Goal: Task Accomplishment & Management: Complete application form

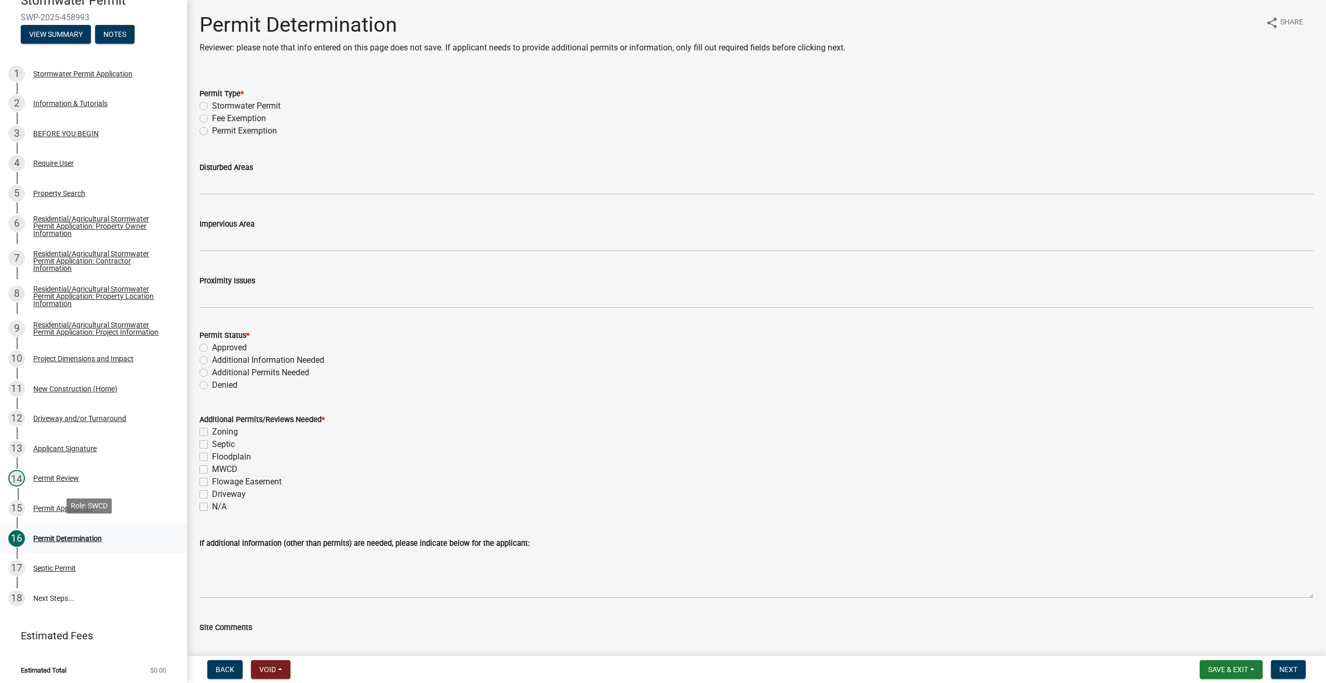
scroll to position [108, 0]
click at [48, 571] on div "17 Septic Permit" at bounding box center [89, 566] width 162 height 17
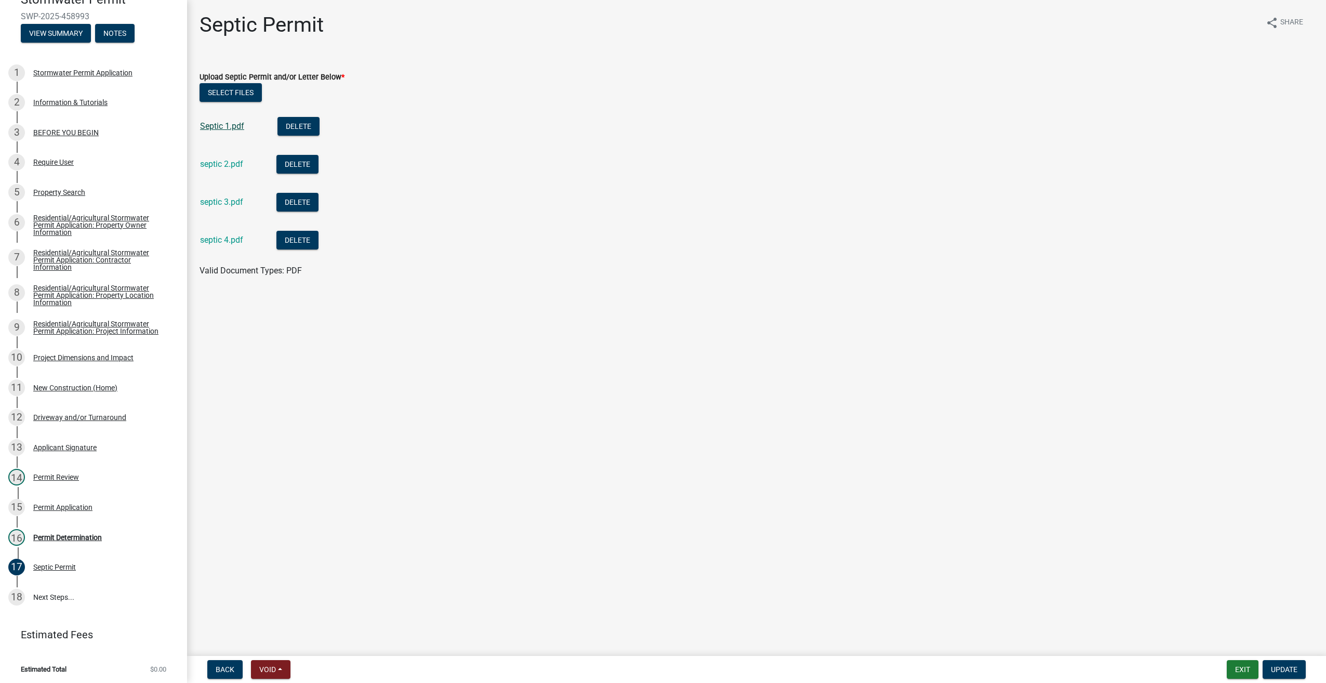
click at [222, 124] on link "Septic 1.pdf" at bounding box center [222, 126] width 44 height 10
click at [221, 164] on link "septic 2.pdf" at bounding box center [221, 164] width 43 height 10
click at [226, 200] on link "septic 3.pdf" at bounding box center [221, 202] width 43 height 10
click at [218, 238] on link "septic 4.pdf" at bounding box center [221, 240] width 43 height 10
click at [64, 567] on div "Septic Permit" at bounding box center [54, 566] width 43 height 7
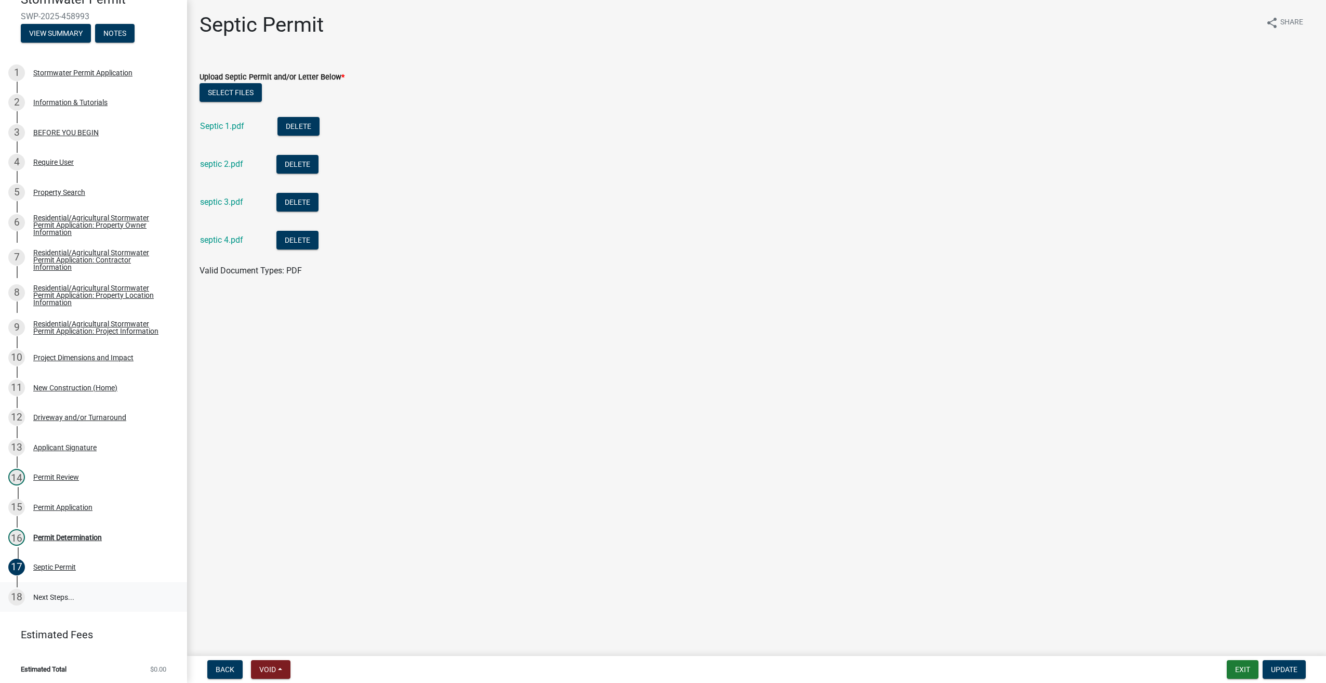
click at [48, 594] on link "18 Next Steps..." at bounding box center [93, 597] width 187 height 30
click at [55, 534] on div "Permit Determination" at bounding box center [67, 536] width 69 height 7
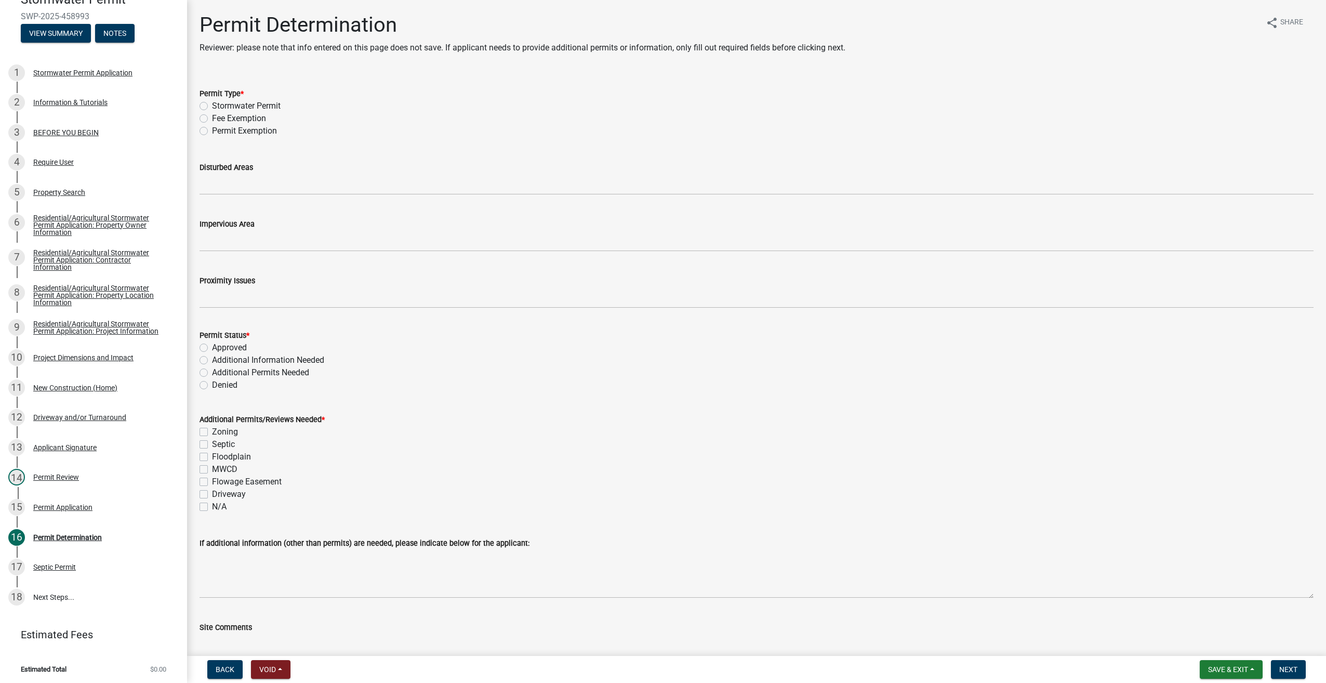
click at [212, 370] on label "Additional Permits Needed" at bounding box center [260, 372] width 97 height 12
click at [212, 370] on input "Additional Permits Needed" at bounding box center [215, 369] width 7 height 7
radio input "true"
click at [212, 105] on label "Stormwater Permit" at bounding box center [246, 106] width 69 height 12
click at [212, 105] on input "Stormwater Permit" at bounding box center [215, 103] width 7 height 7
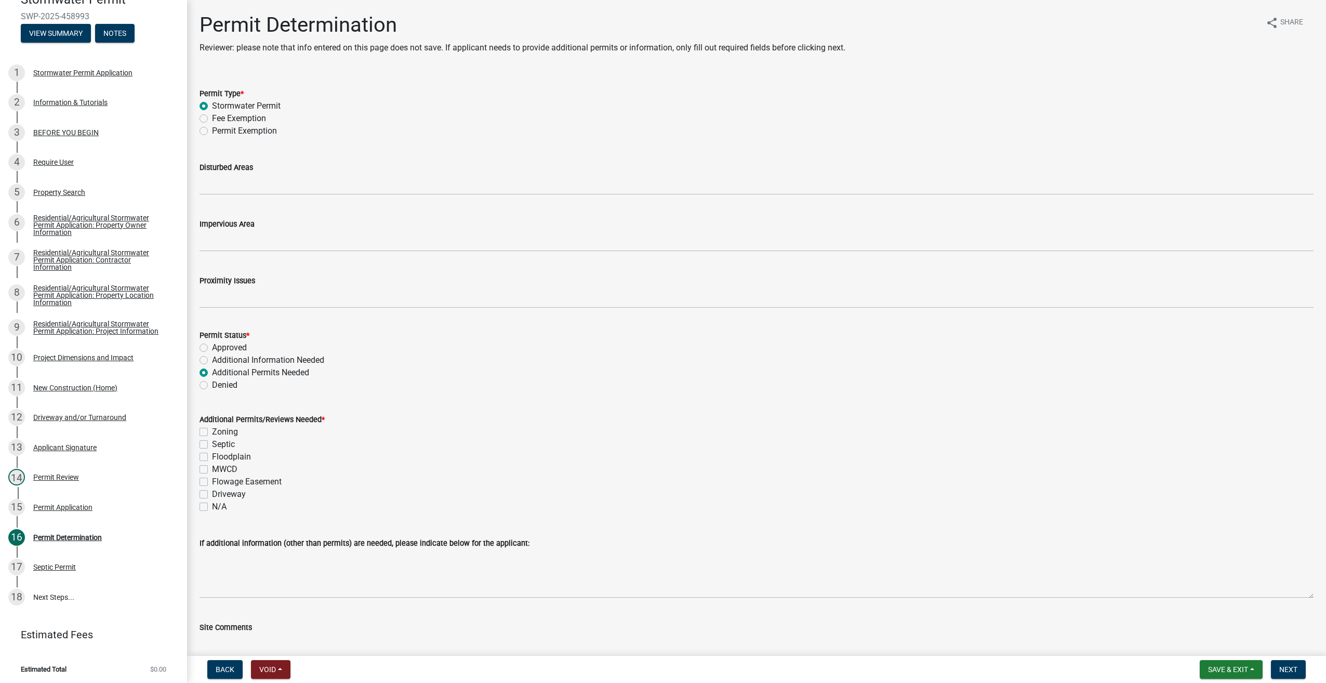
radio input "true"
click at [208, 444] on div "Septic" at bounding box center [756, 444] width 1114 height 12
click at [212, 443] on label "Septic" at bounding box center [223, 444] width 23 height 12
click at [212, 443] on input "Septic" at bounding box center [215, 441] width 7 height 7
checkbox input "true"
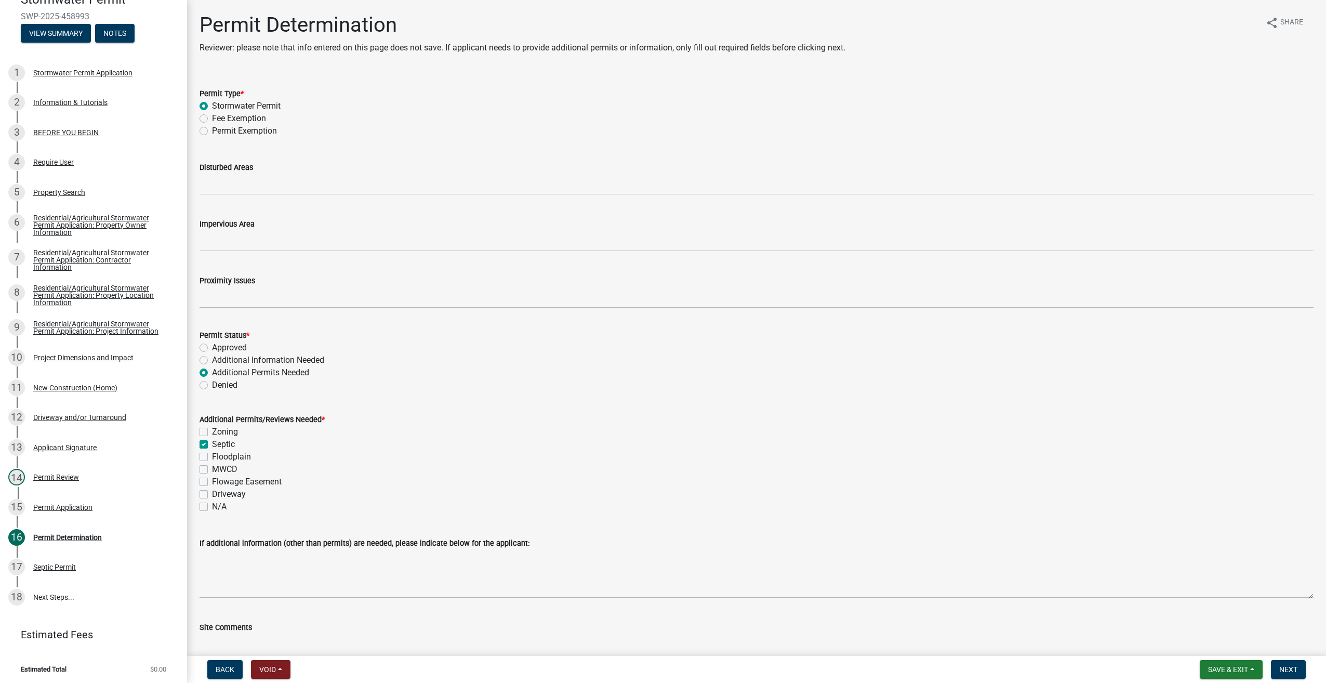
checkbox input "false"
checkbox input "true"
checkbox input "false"
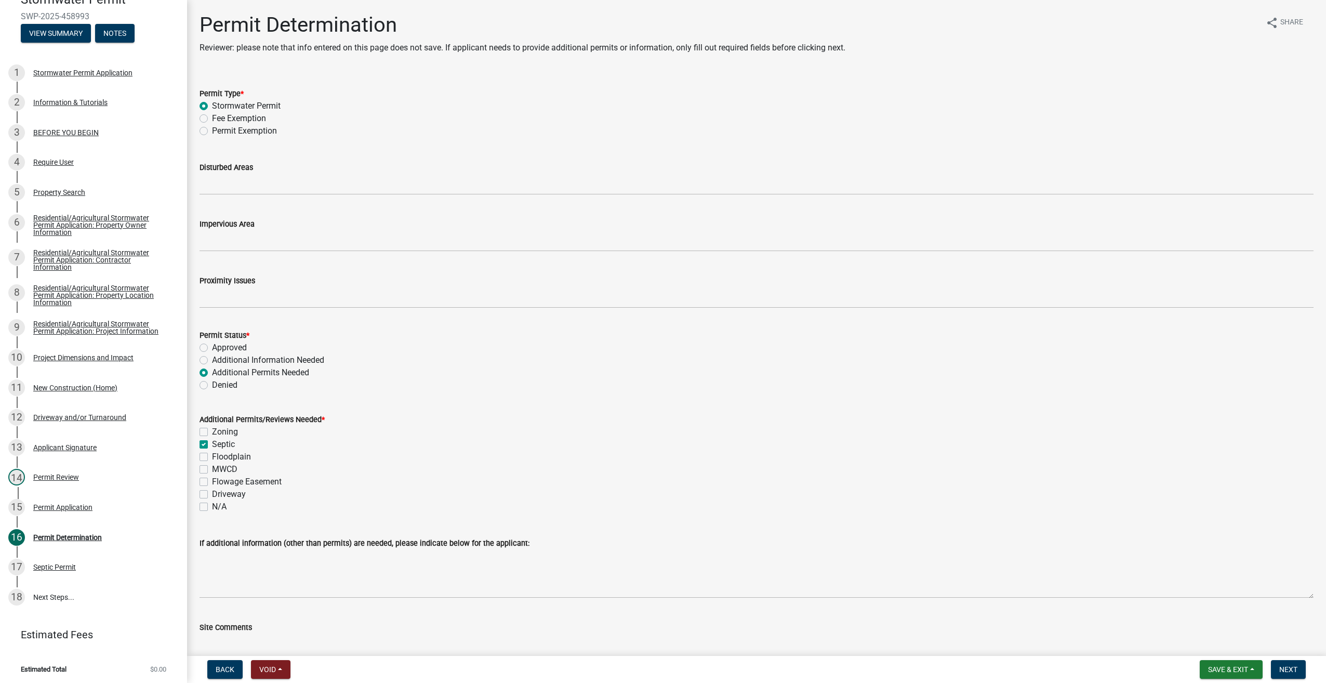
checkbox input "false"
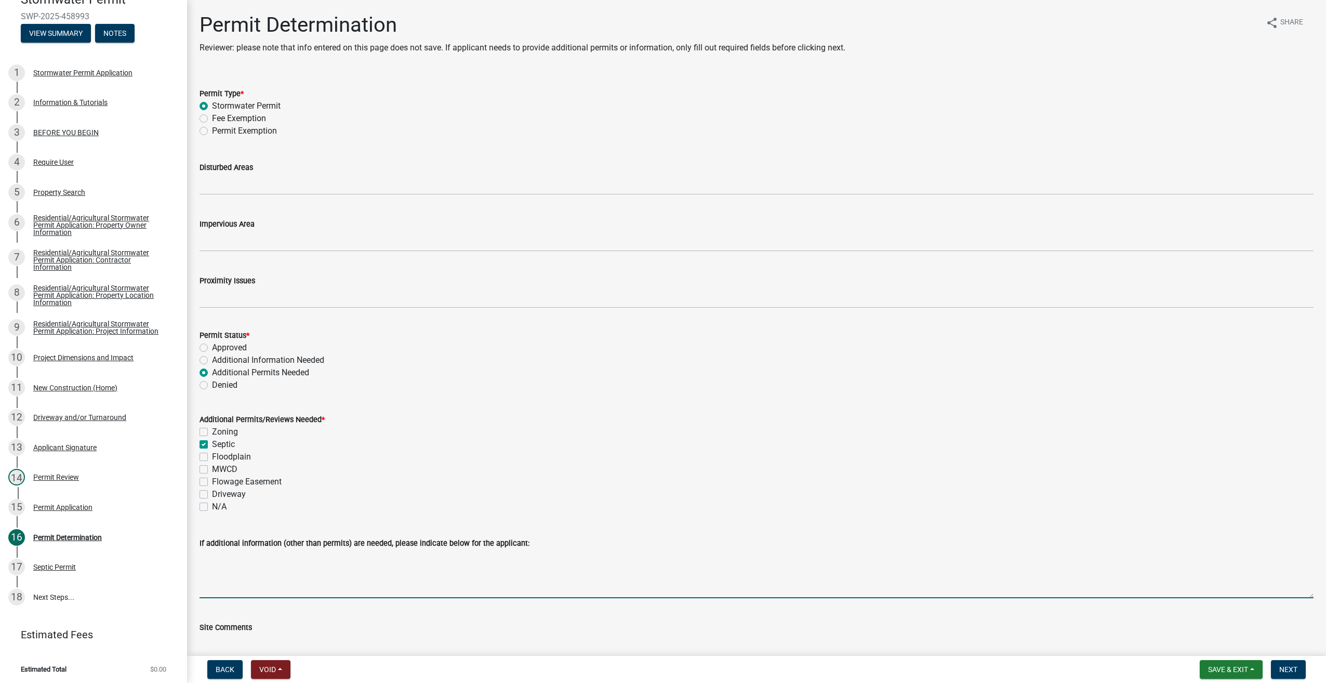
drag, startPoint x: 275, startPoint y: 581, endPoint x: 557, endPoint y: 658, distance: 292.2
click at [275, 581] on textarea "If additional information (other than permits) are needed, please indicate belo…" at bounding box center [756, 573] width 1114 height 49
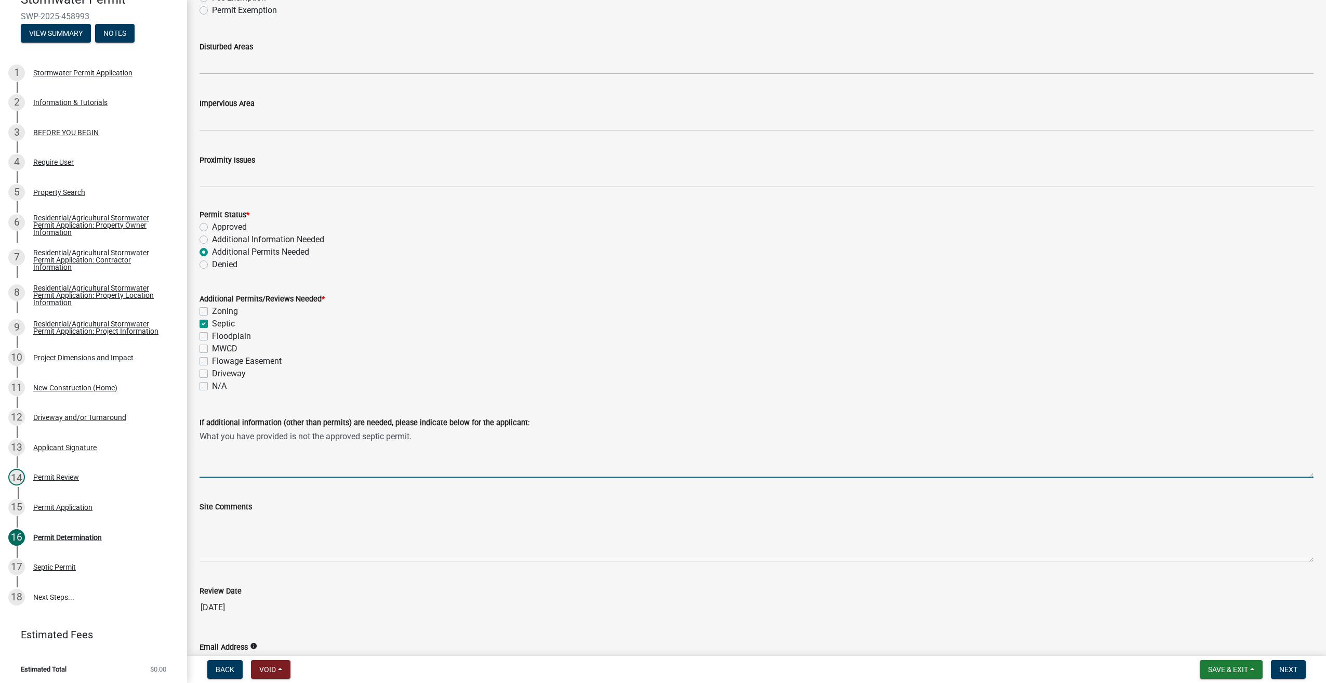
scroll to position [248, 0]
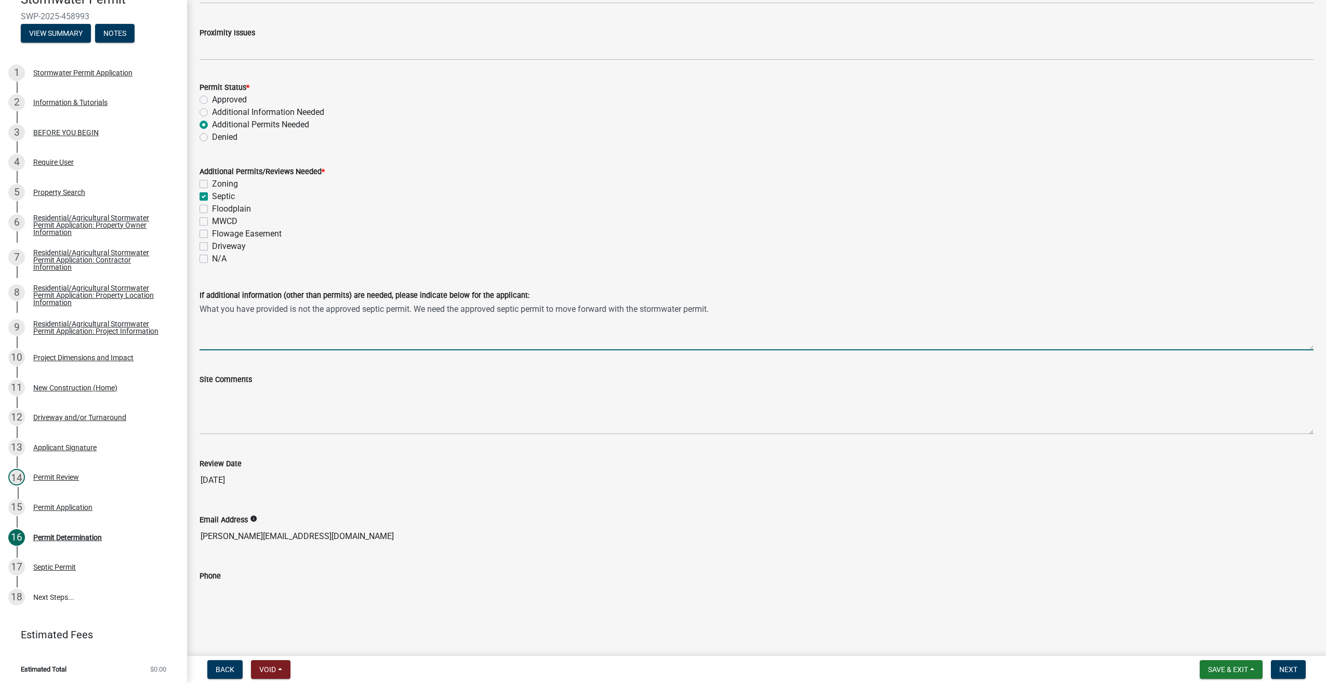
type textarea "What you have provided is not the approved septic permit. We need the approved …"
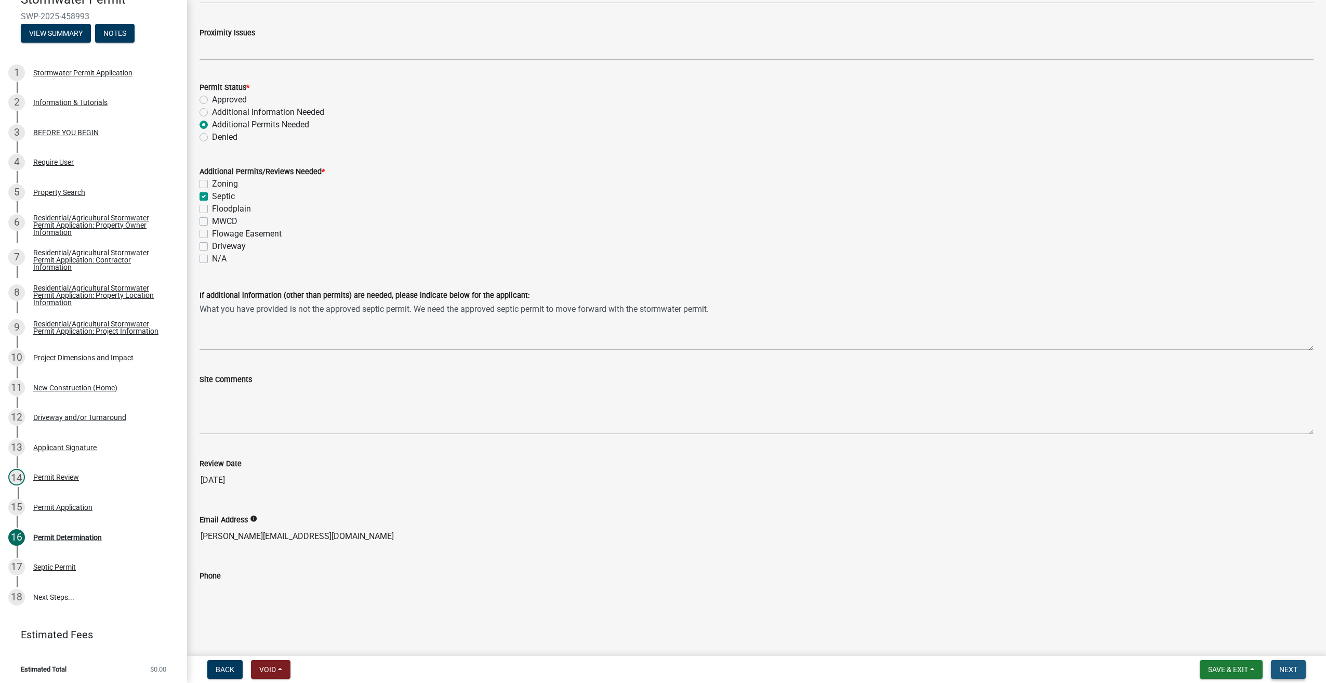
click at [1299, 667] on button "Next" at bounding box center [1288, 669] width 35 height 19
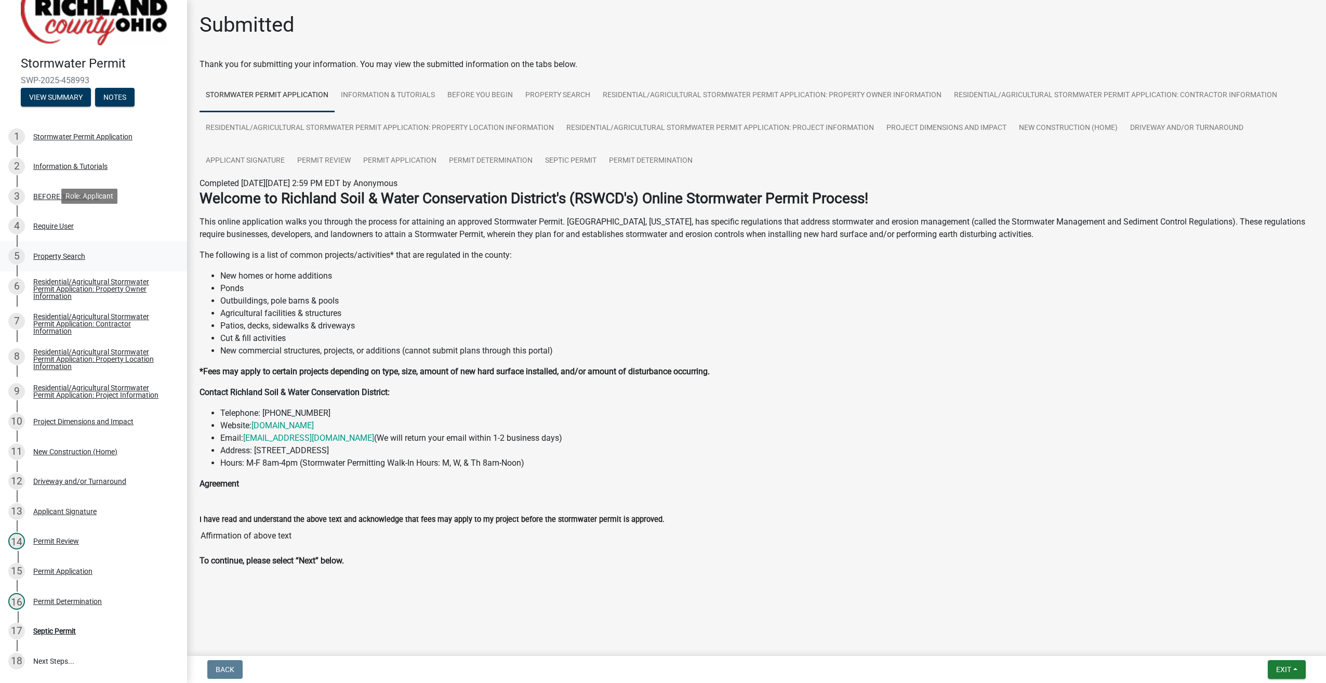
scroll to position [104, 0]
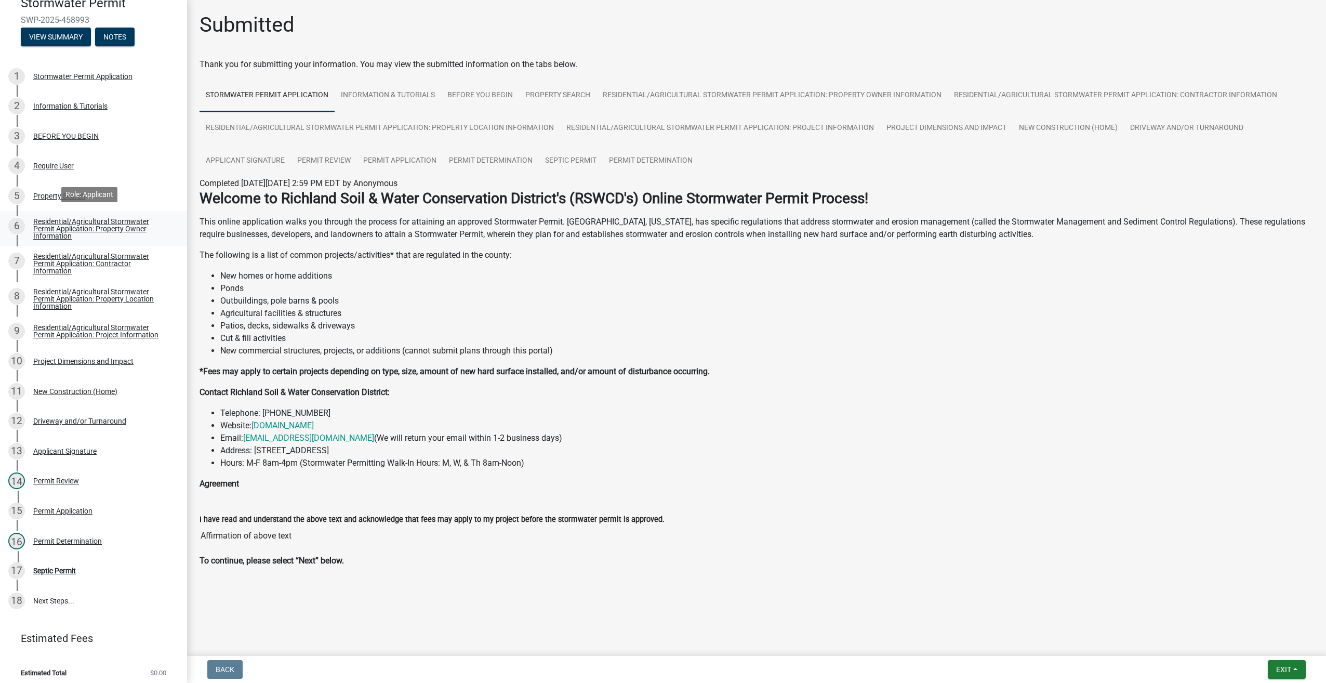
click at [65, 229] on div "Residential/Agricultural Stormwater Permit Application: Property Owner Informat…" at bounding box center [101, 229] width 137 height 22
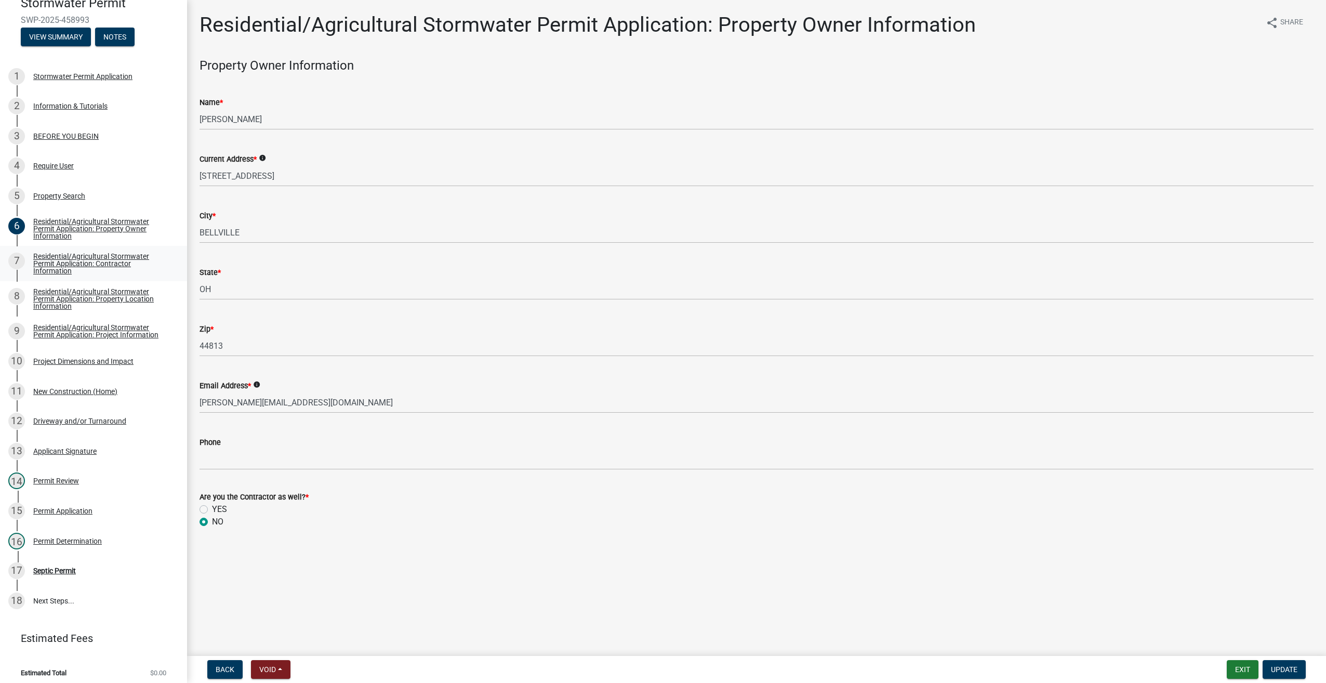
click at [47, 264] on div "Residential/Agricultural Stormwater Permit Application: Contractor Information" at bounding box center [101, 263] width 137 height 22
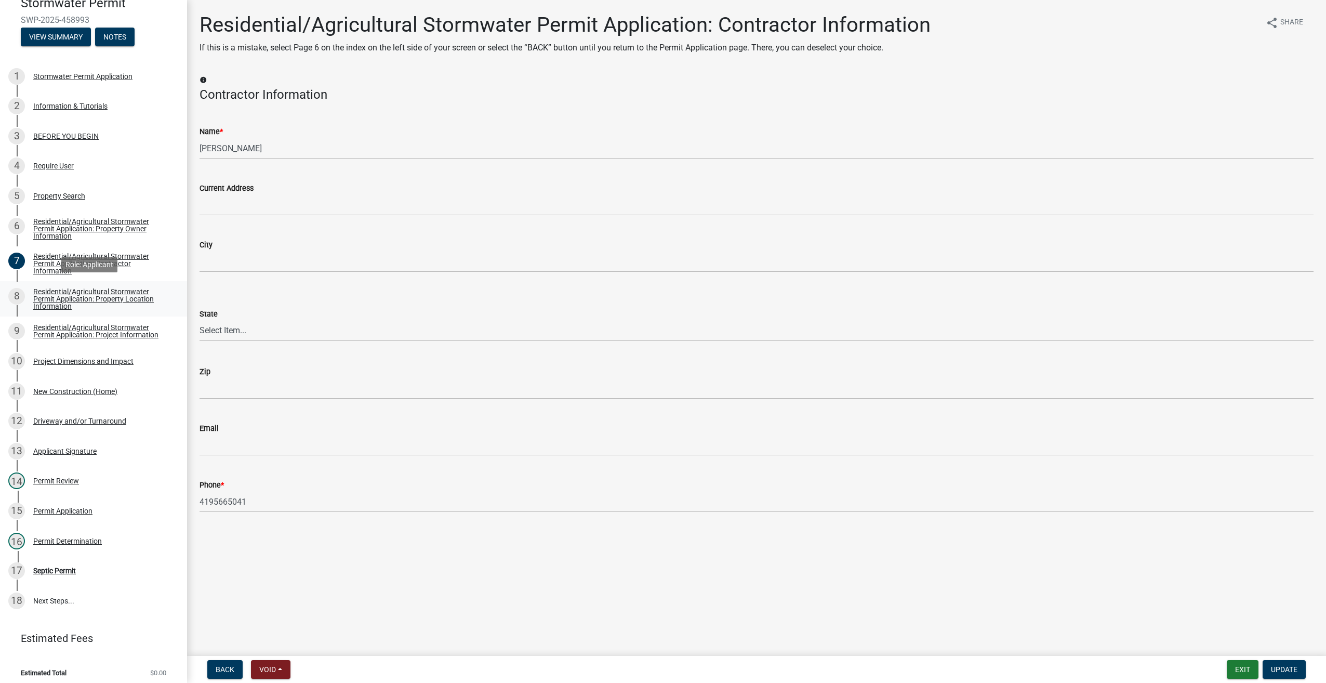
click at [60, 296] on div "Residential/Agricultural Stormwater Permit Application: Property Location Infor…" at bounding box center [101, 299] width 137 height 22
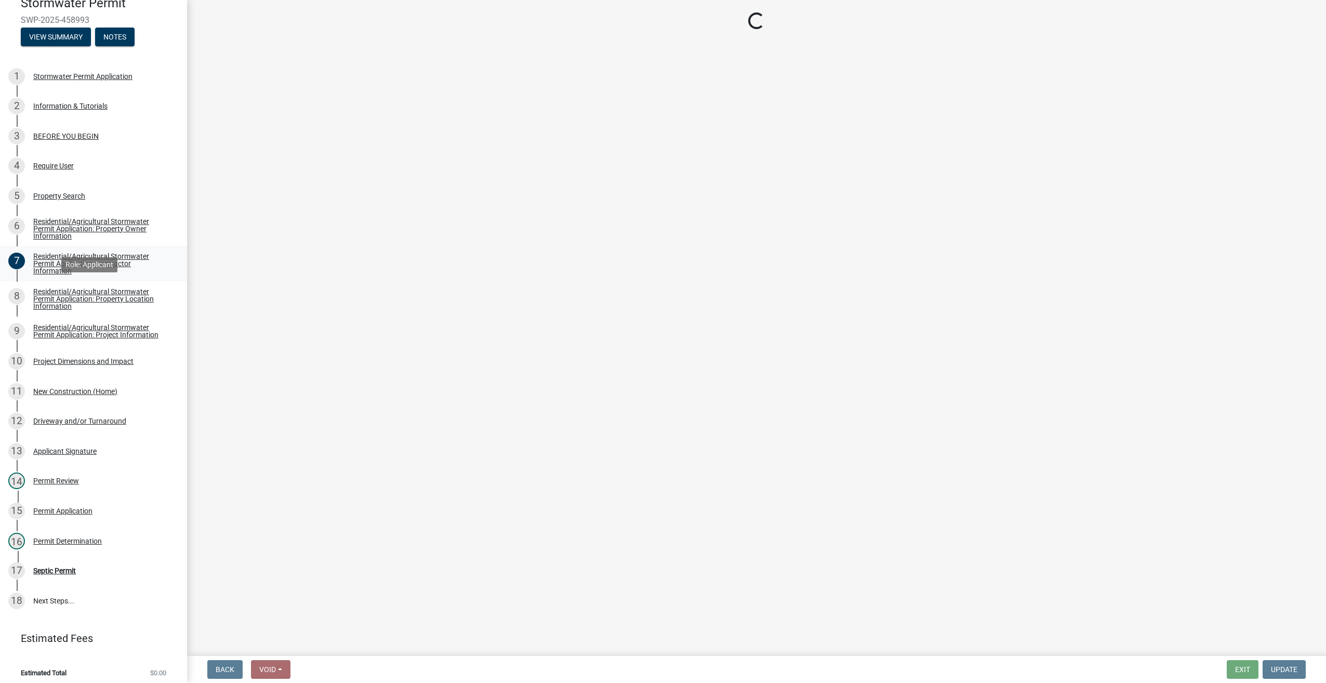
select select "8f7eec1e-6f7f-412f-a795-9c181be48be1"
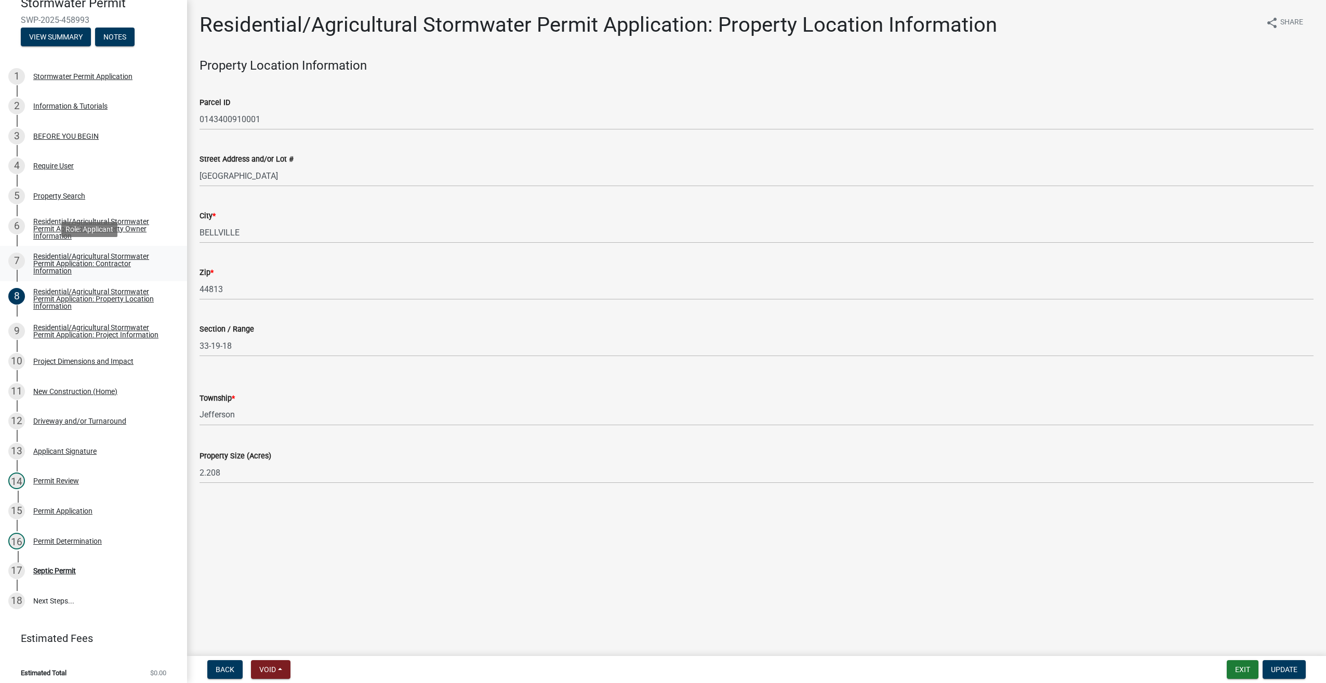
click at [54, 263] on div "Residential/Agricultural Stormwater Permit Application: Contractor Information" at bounding box center [101, 263] width 137 height 22
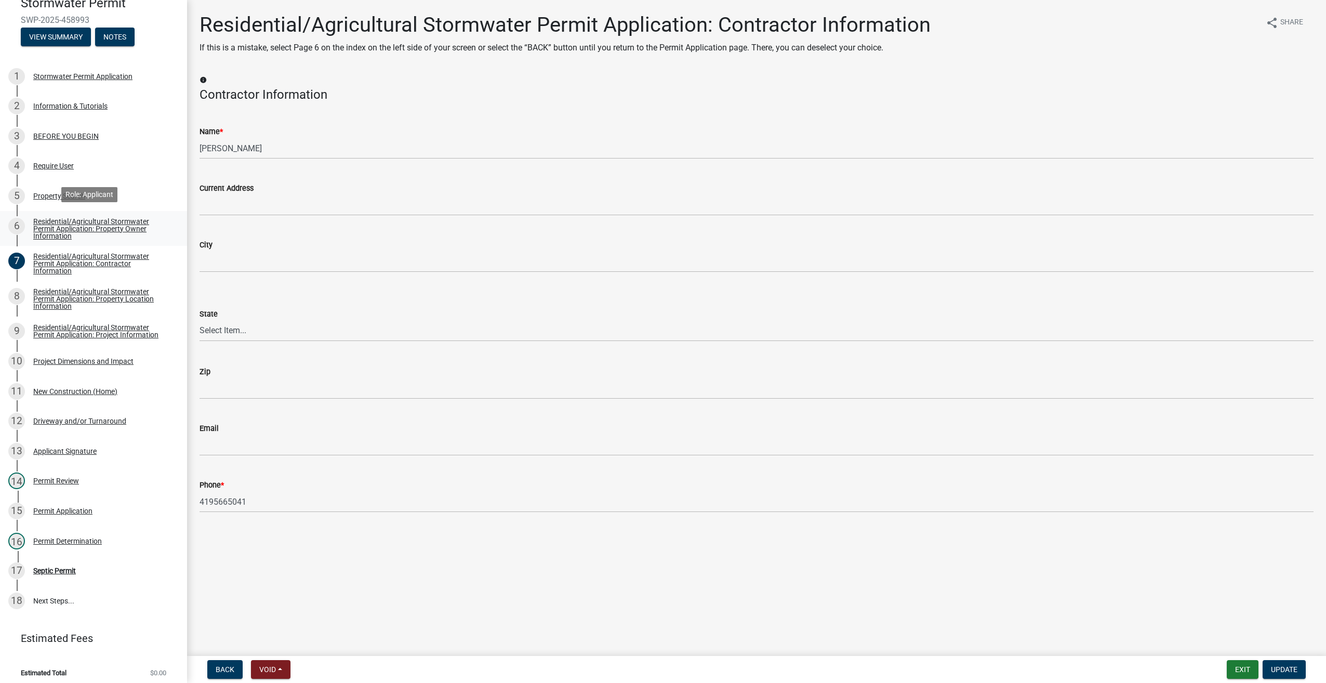
click at [60, 227] on div "Residential/Agricultural Stormwater Permit Application: Property Owner Informat…" at bounding box center [101, 229] width 137 height 22
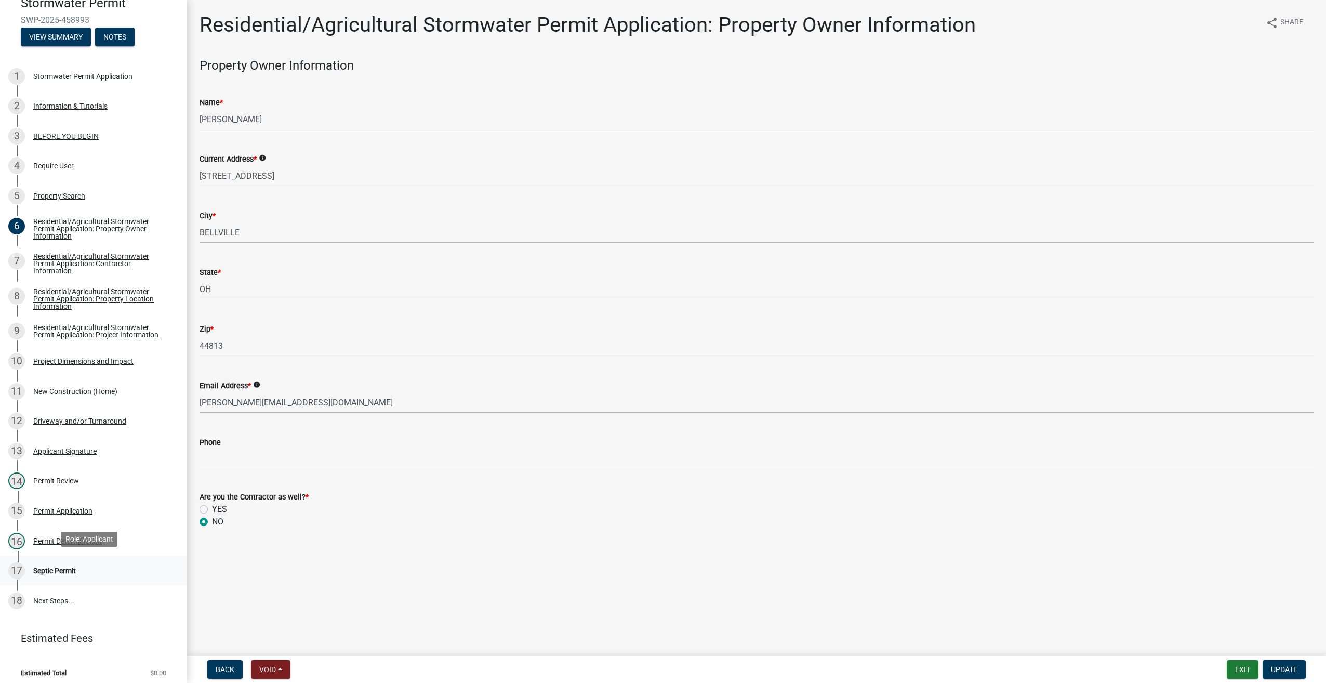
click at [79, 563] on div "17 Septic Permit" at bounding box center [89, 570] width 162 height 17
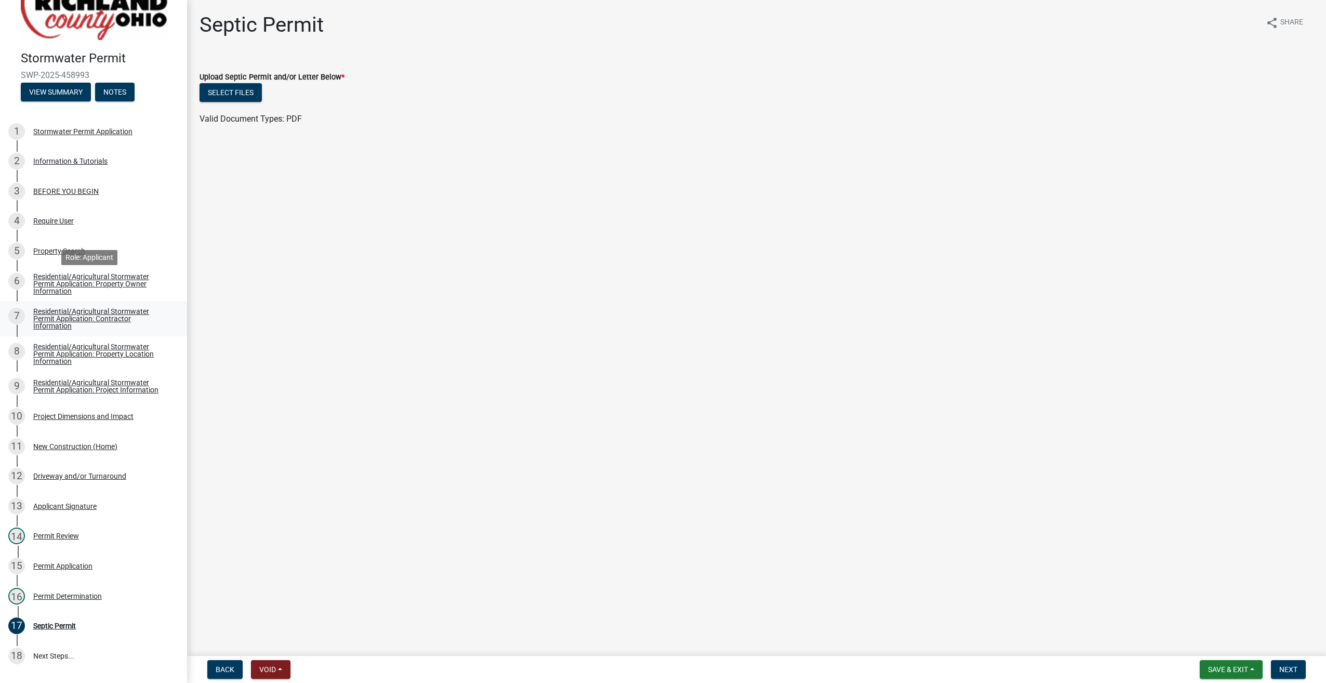
scroll to position [0, 0]
